Goal: Transaction & Acquisition: Purchase product/service

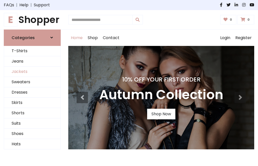
click at [32, 72] on link "Jackets" at bounding box center [32, 71] width 56 height 10
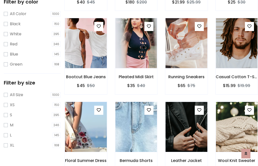
scroll to position [47, 0]
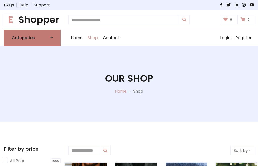
click at [32, 38] on h6 "Categories" at bounding box center [23, 37] width 23 height 5
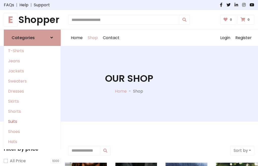
click at [32, 121] on link "Suits" at bounding box center [32, 121] width 56 height 10
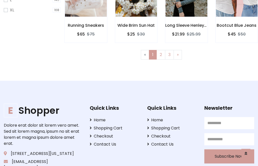
scroll to position [214, 0]
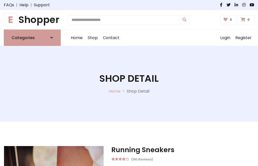
scroll to position [143, 0]
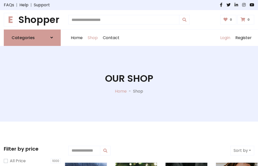
click at [225, 38] on link "Login" at bounding box center [225, 38] width 15 height 16
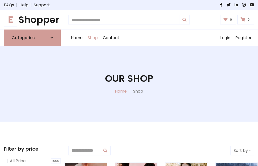
scroll to position [25, 0]
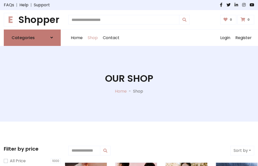
click at [52, 38] on icon at bounding box center [51, 38] width 3 height 4
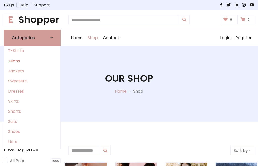
click at [32, 61] on link "Jeans" at bounding box center [32, 61] width 56 height 10
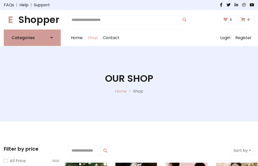
scroll to position [25, 0]
